Goal: Task Accomplishment & Management: Use online tool/utility

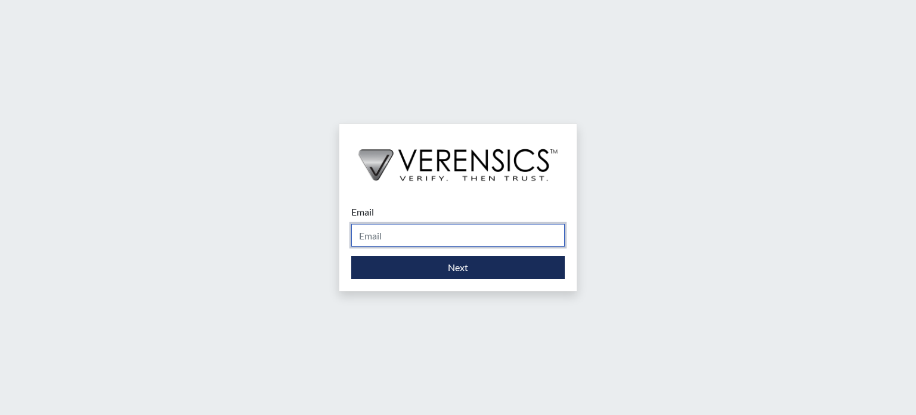
click at [429, 231] on input "Email" at bounding box center [458, 235] width 214 height 23
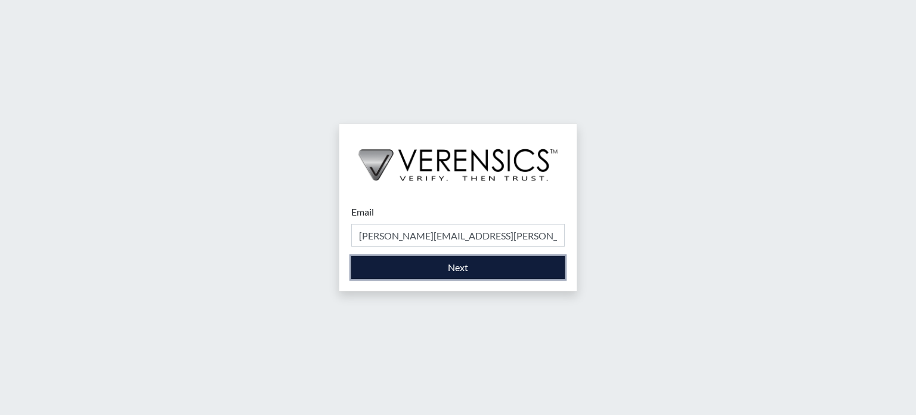
click at [486, 269] on button "Next" at bounding box center [458, 267] width 214 height 23
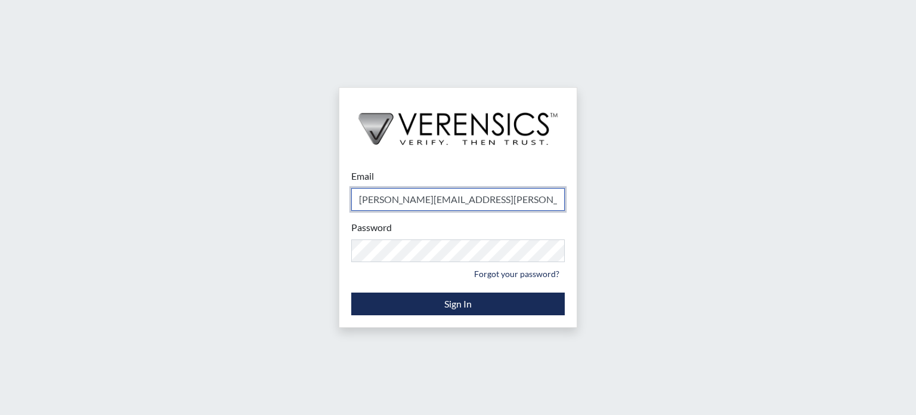
type input "[PERSON_NAME][EMAIL_ADDRESS][PERSON_NAME][DOMAIN_NAME]"
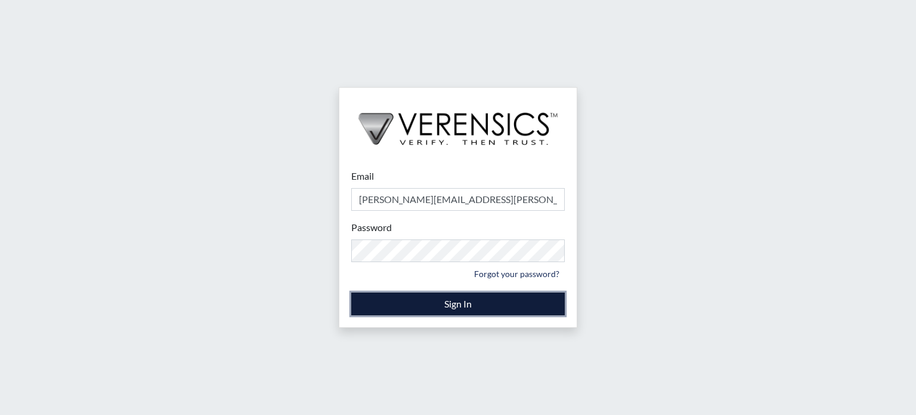
click at [447, 303] on button "Sign In" at bounding box center [458, 303] width 214 height 23
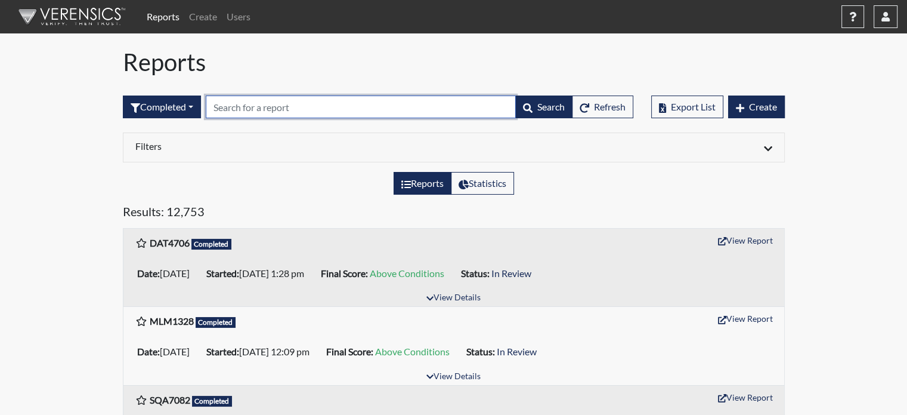
click at [268, 107] on input "text" at bounding box center [361, 106] width 310 height 23
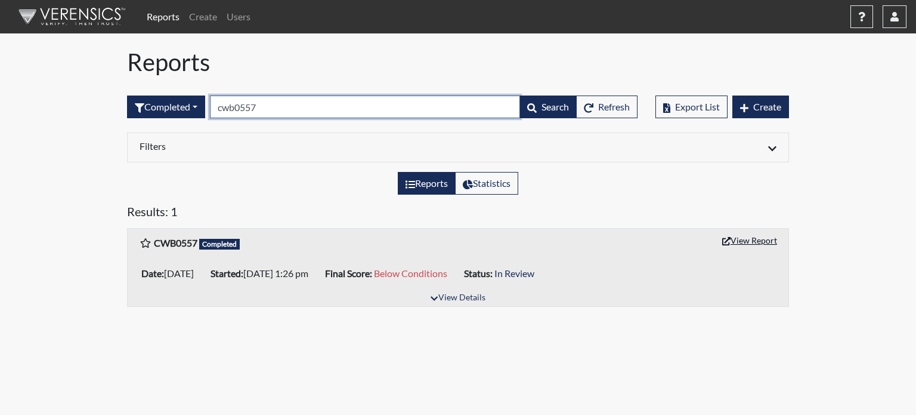
type input "cwb0557"
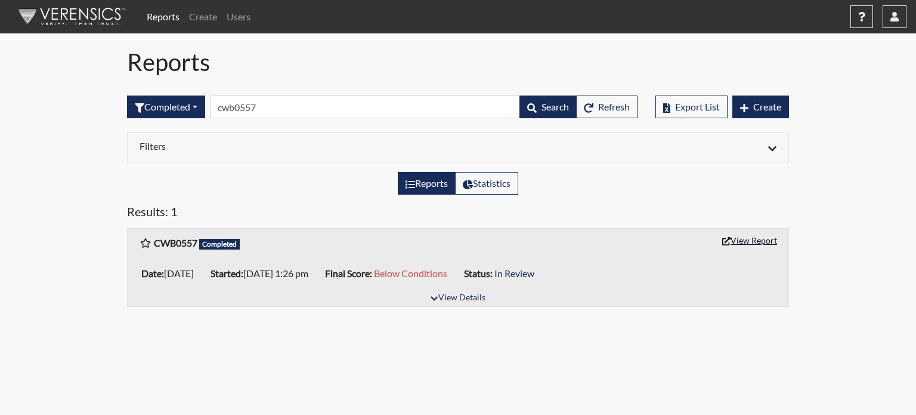
click at [759, 238] on button "View Report" at bounding box center [750, 240] width 66 height 18
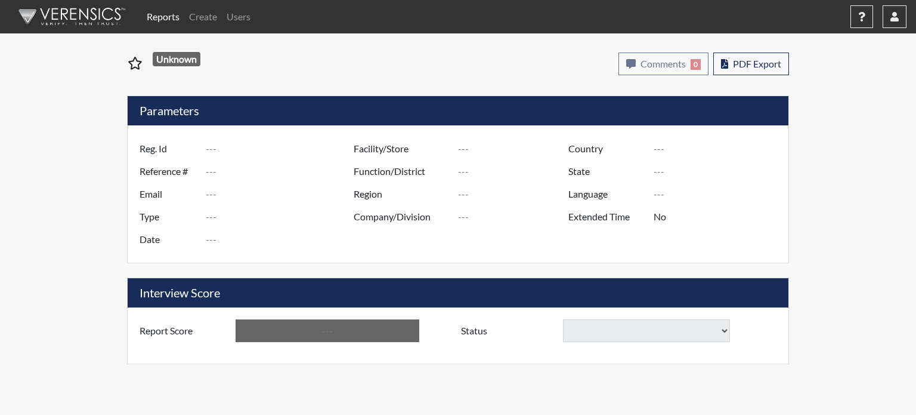
type input "CWB0557"
type input "48341"
type input "---"
type input "Corrections Pre-Employment"
type input "[DATE]"
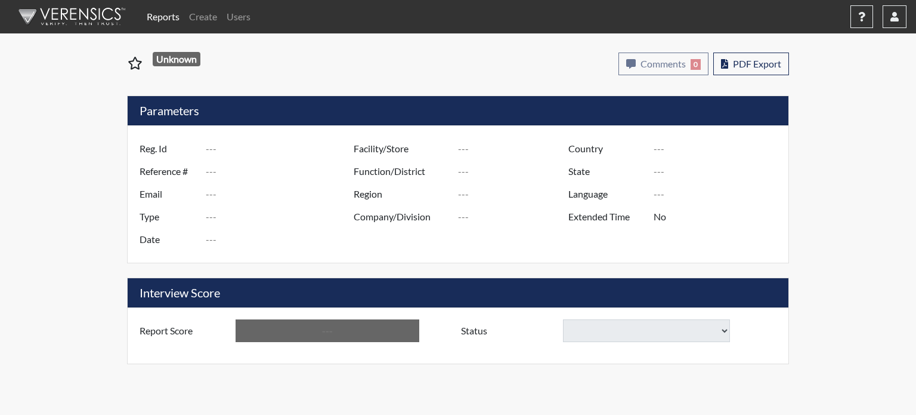
type input "[PERSON_NAME]"
type input "[GEOGRAPHIC_DATA]"
type input "[US_STATE]"
type input "English"
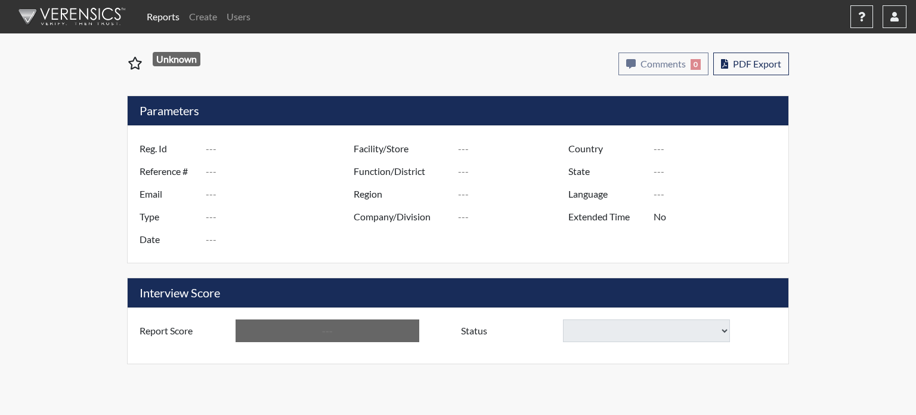
type input "Below Conditions"
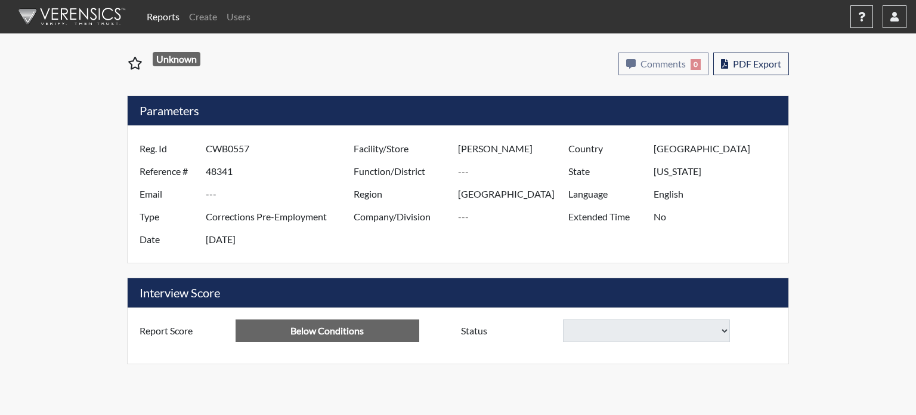
select select
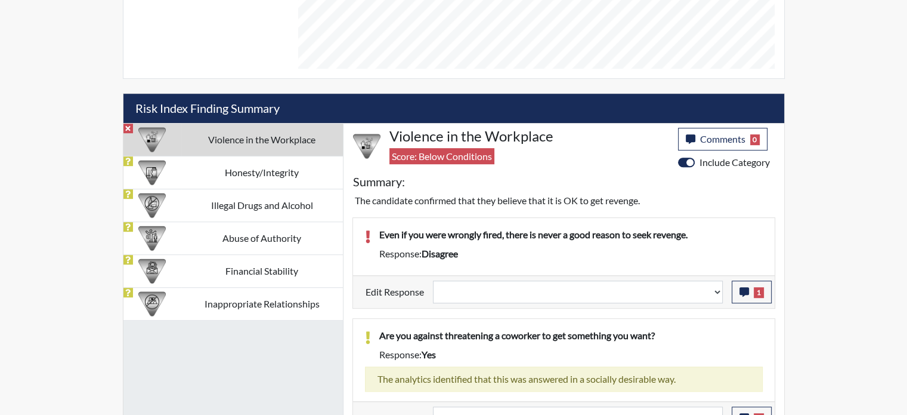
scroll to position [645, 0]
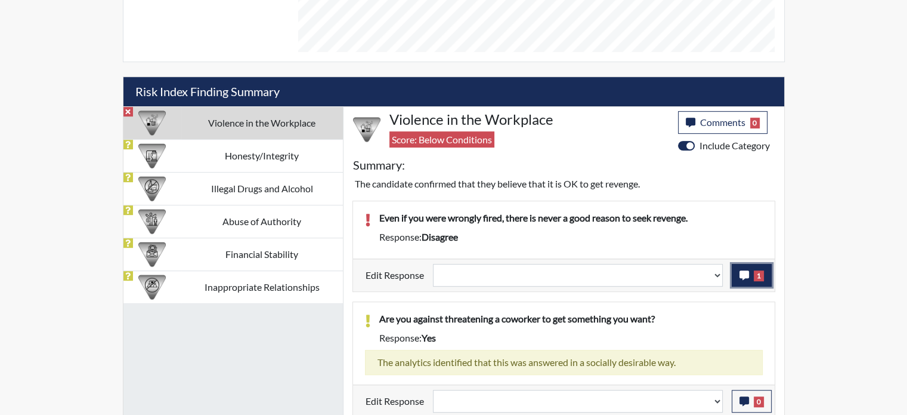
click at [739, 274] on button "1" at bounding box center [752, 275] width 40 height 23
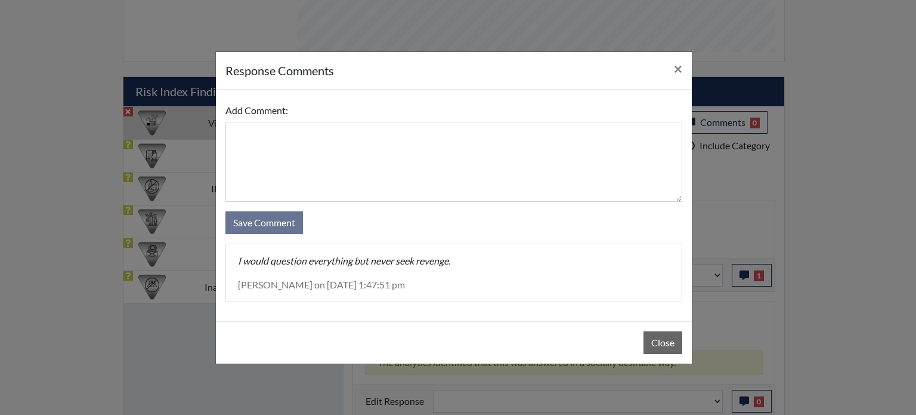
click at [665, 328] on div "Close" at bounding box center [454, 342] width 476 height 42
click at [664, 341] on button "Close" at bounding box center [663, 342] width 39 height 23
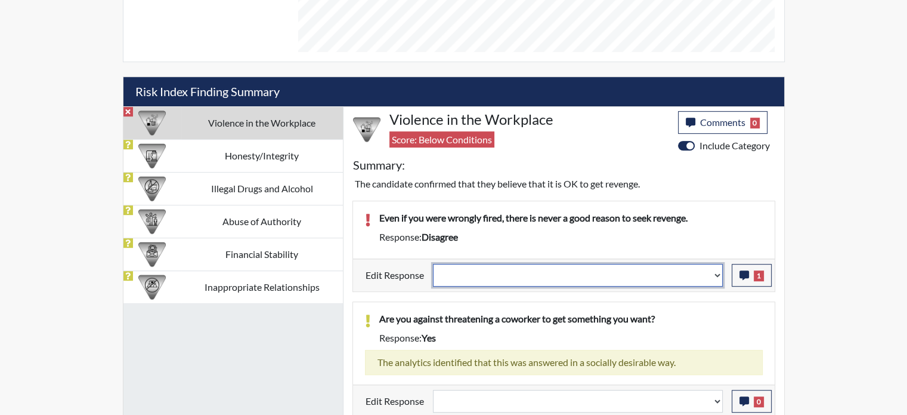
click at [718, 279] on select "Question is not relevant. Results will be updated. Reasonable explanation provi…" at bounding box center [578, 275] width 290 height 23
select select "reasonable-explanation-provided"
click at [433, 264] on select "Question is not relevant. Results will be updated. Reasonable explanation provi…" at bounding box center [578, 275] width 290 height 23
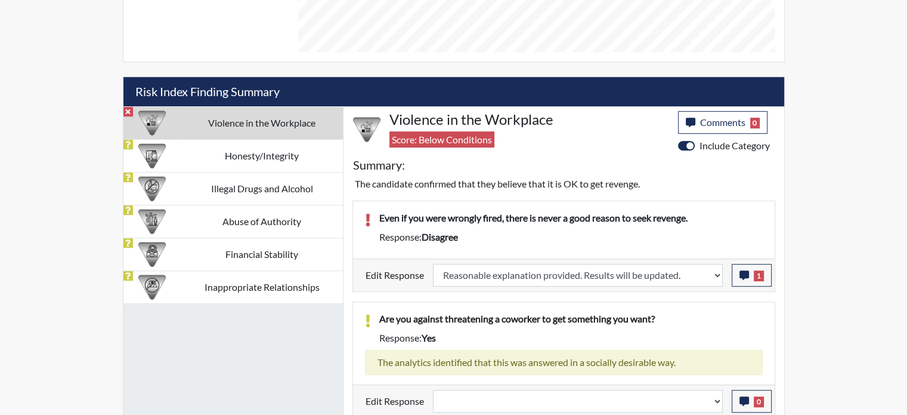
select select
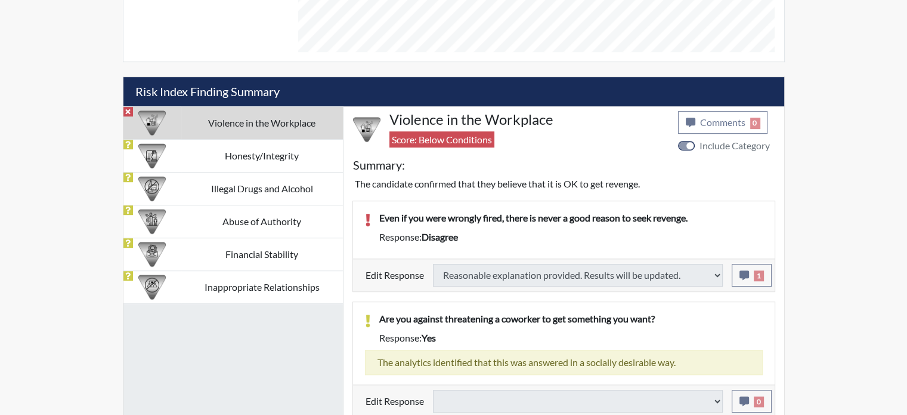
type input "Above Conditions"
select select
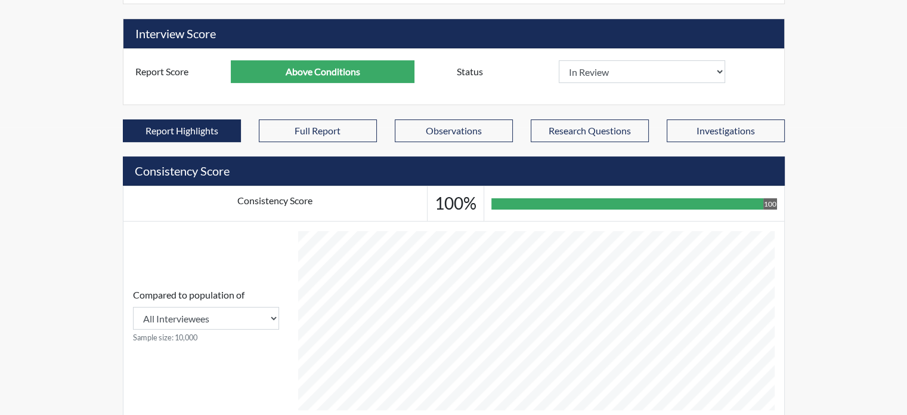
scroll to position [0, 0]
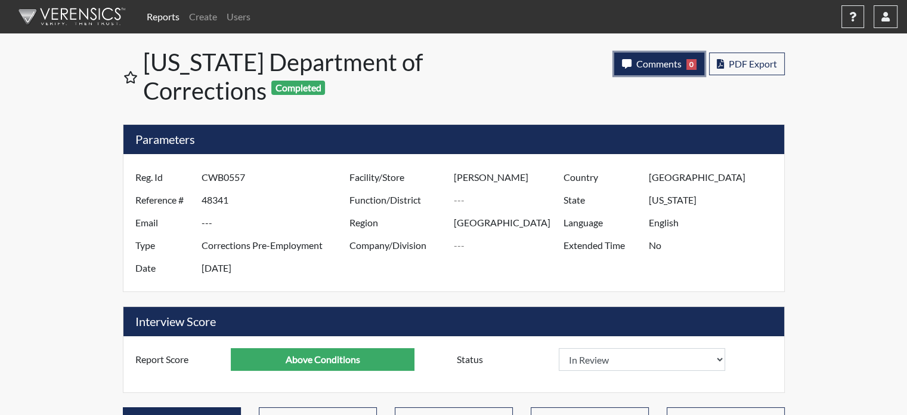
click at [665, 71] on button "Comments 0" at bounding box center [659, 63] width 90 height 23
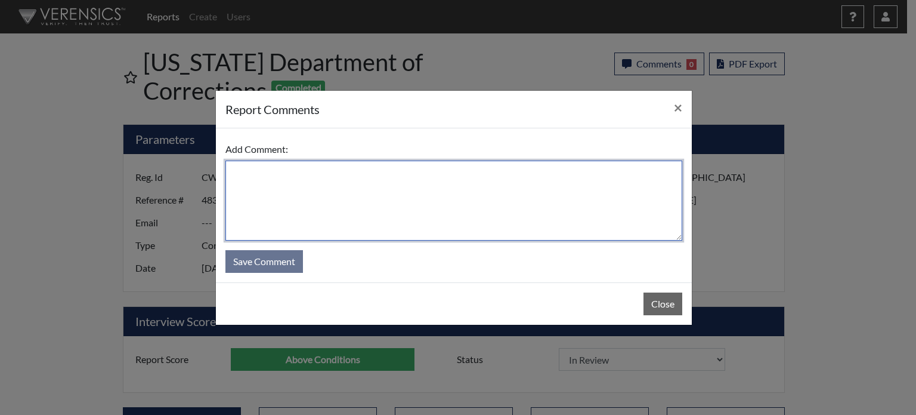
click at [437, 189] on textarea at bounding box center [453, 200] width 457 height 80
type textarea "SL 8/13/25"
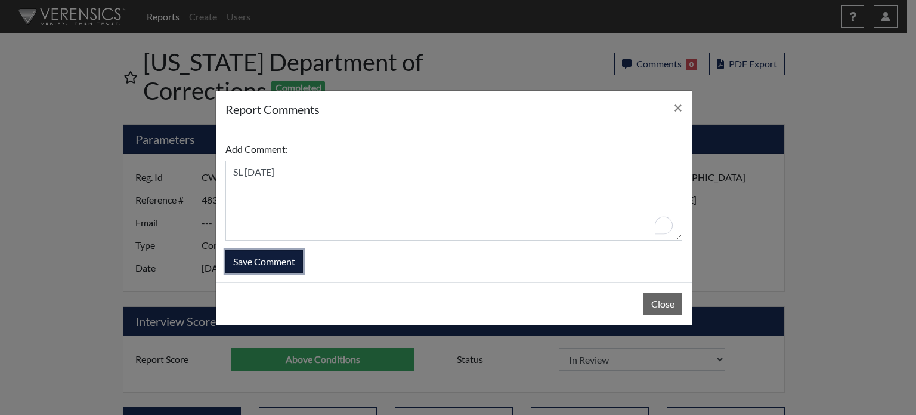
click at [286, 262] on button "Save Comment" at bounding box center [264, 261] width 78 height 23
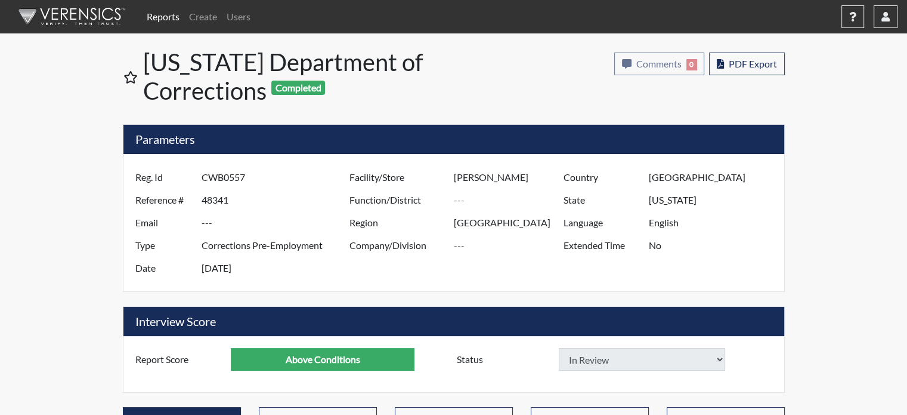
select select
